Goal: Task Accomplishment & Management: Manage account settings

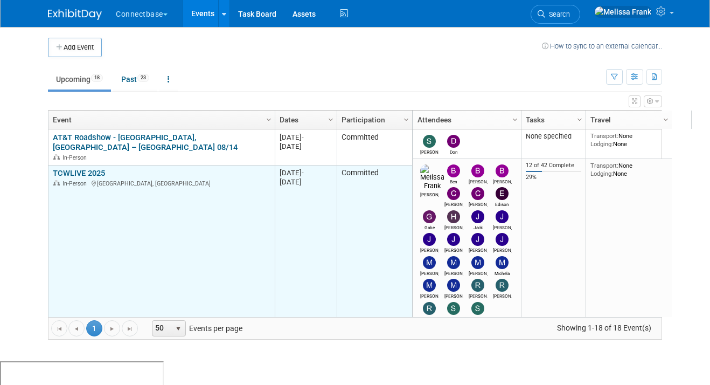
click at [94, 165] on td "TCWLIVE 2025 TCWLIVE 2025 In-Person [GEOGRAPHIC_DATA], [GEOGRAPHIC_DATA]" at bounding box center [162, 248] width 226 height 167
click at [93, 168] on link "TCWLIVE 2025" at bounding box center [79, 173] width 52 height 10
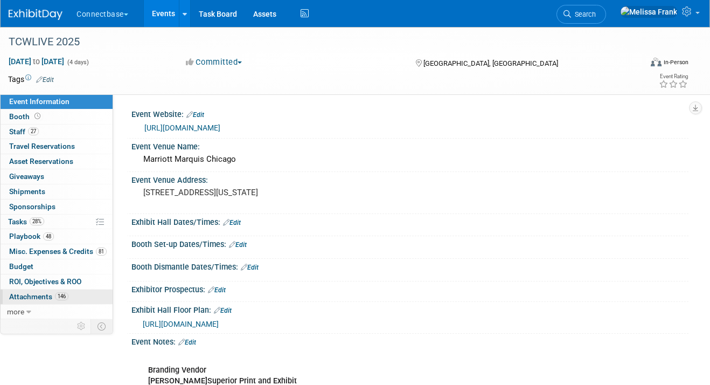
click at [43, 296] on span "Attachments 146" at bounding box center [38, 296] width 59 height 9
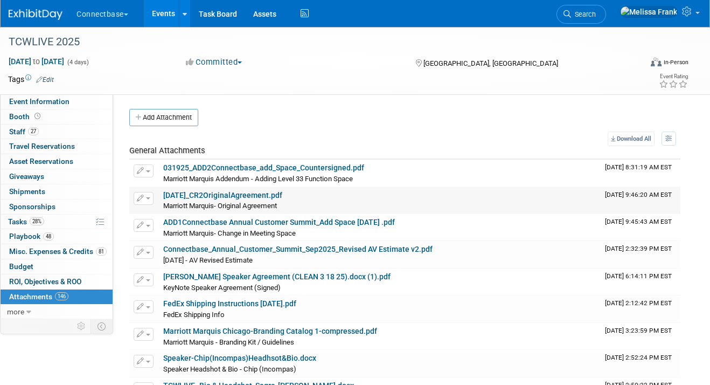
click at [209, 197] on link "04.07.2025_CR2OriginalAgreement.pdf" at bounding box center [222, 195] width 119 height 9
click at [172, 121] on button "Add Attachment" at bounding box center [163, 117] width 69 height 17
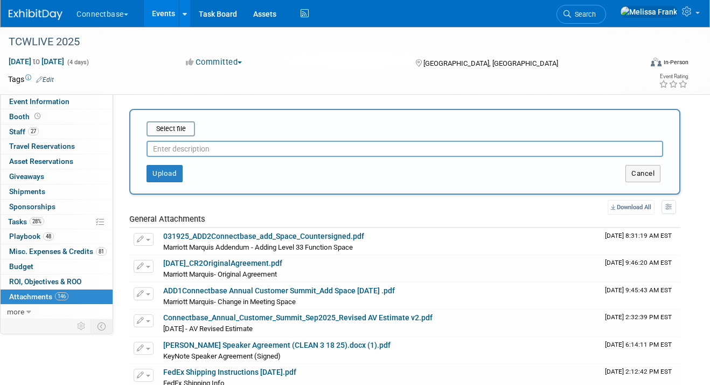
click at [215, 147] on input "text" at bounding box center [405, 149] width 517 height 16
click at [160, 135] on div "Select file" at bounding box center [171, 128] width 49 height 15
click at [165, 132] on input "file" at bounding box center [130, 128] width 128 height 13
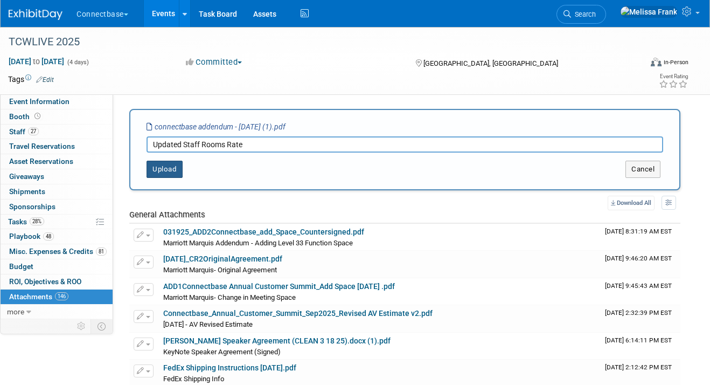
click at [164, 175] on button "Upload" at bounding box center [165, 169] width 36 height 17
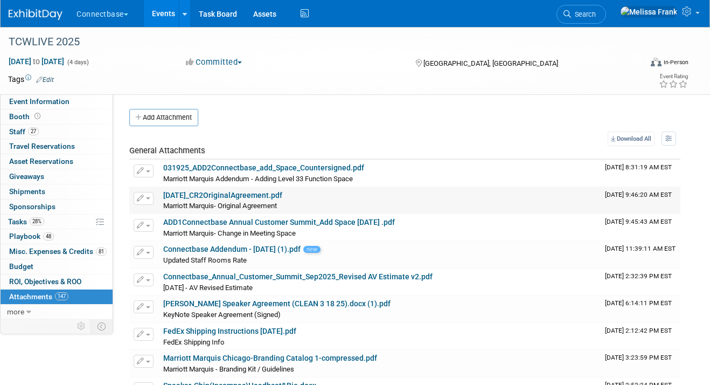
scroll to position [5, 0]
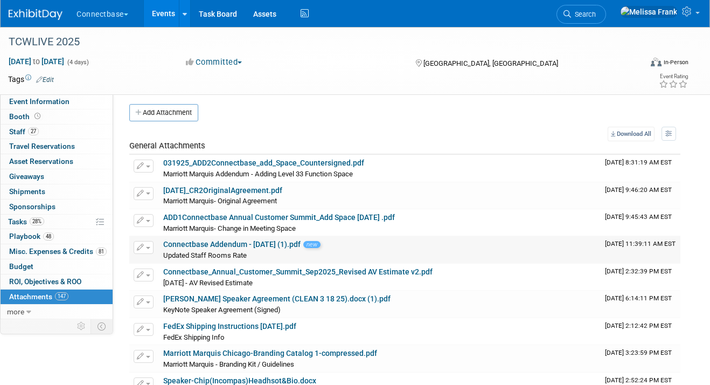
click at [149, 247] on span "button" at bounding box center [148, 248] width 4 height 2
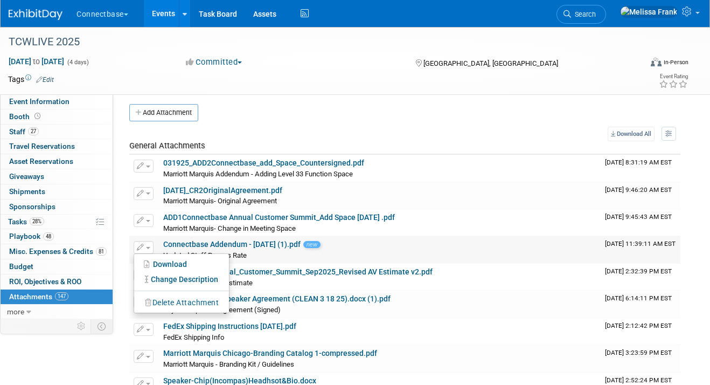
click at [167, 300] on button "Delete Attachment" at bounding box center [182, 302] width 85 height 15
click at [263, 309] on link "Yes" at bounding box center [261, 317] width 31 height 17
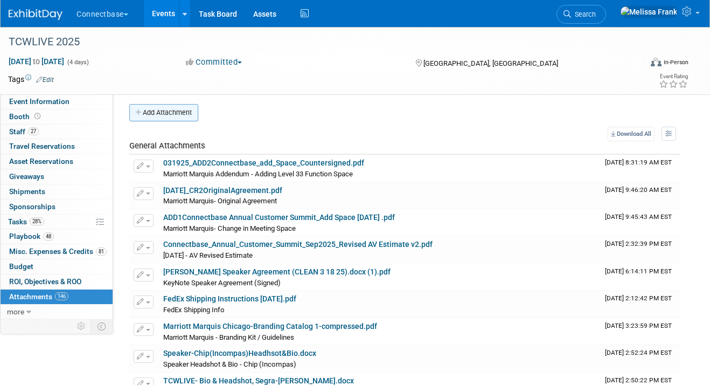
click at [170, 106] on button "Add Attachment" at bounding box center [163, 112] width 69 height 17
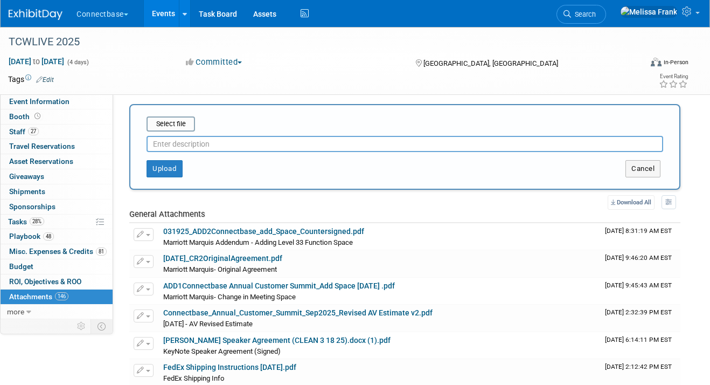
click at [190, 146] on input "text" at bounding box center [405, 144] width 517 height 16
type input "Updated Staff Room Rate"
click at [165, 122] on input "file" at bounding box center [130, 124] width 128 height 13
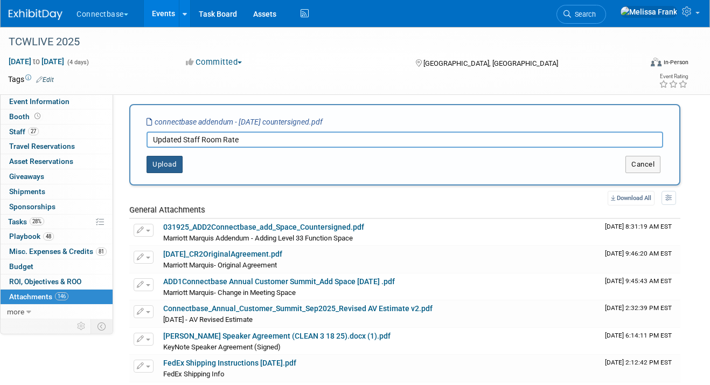
click at [171, 166] on button "Upload" at bounding box center [165, 164] width 36 height 17
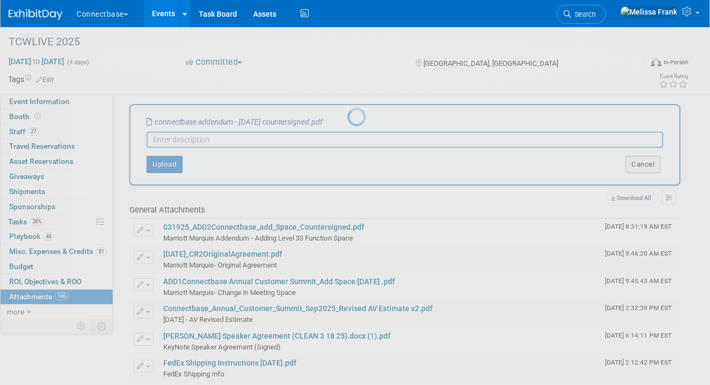
scroll to position [0, 0]
